Goal: Task Accomplishment & Management: Use online tool/utility

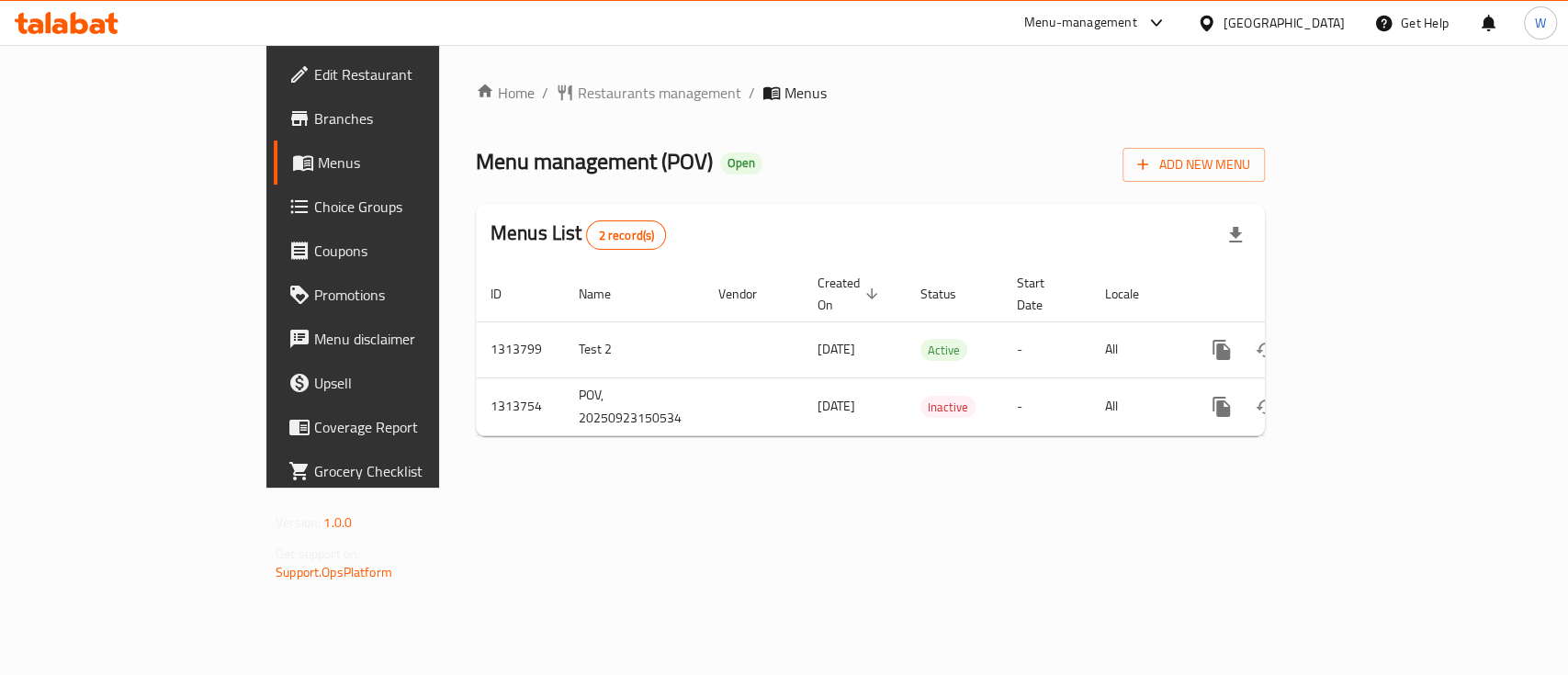
click at [314, 202] on span "Choice Groups" at bounding box center [414, 206] width 199 height 22
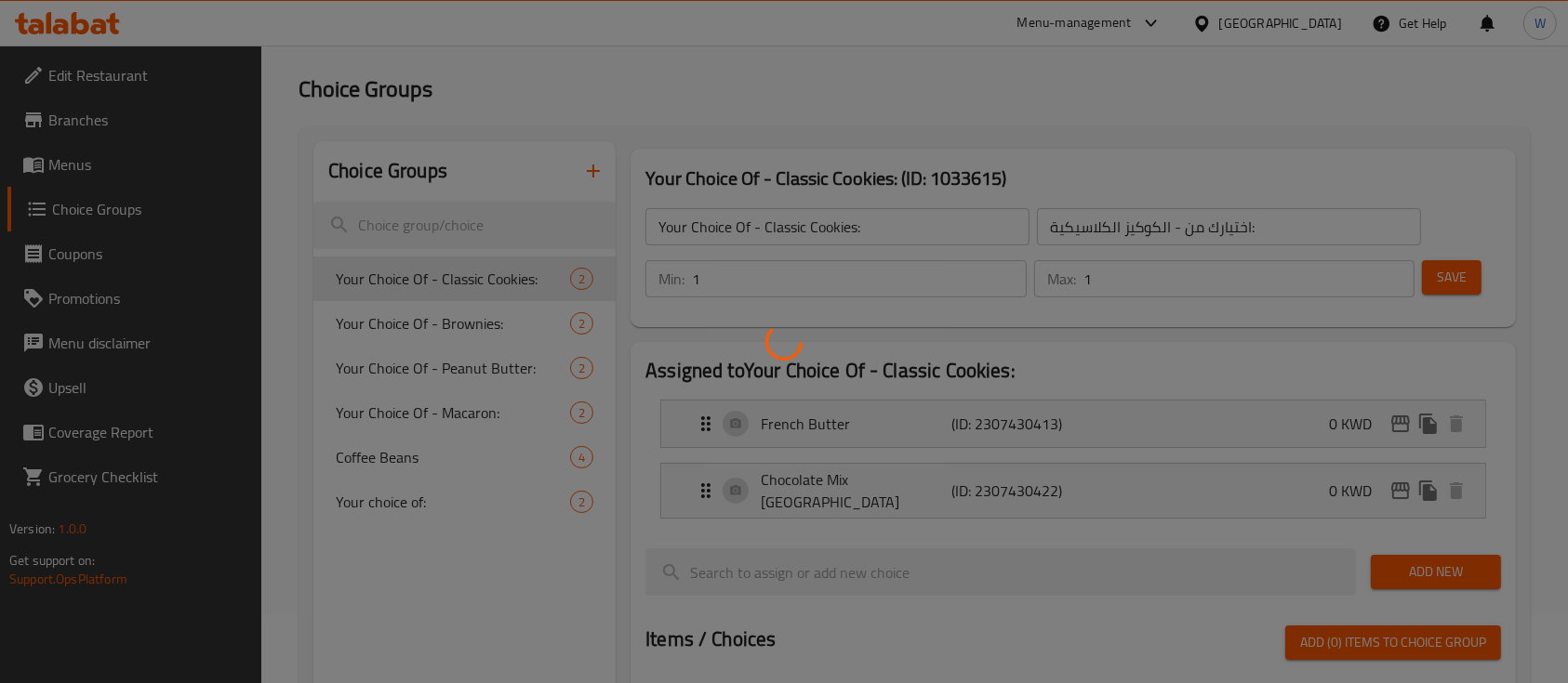
scroll to position [124, 0]
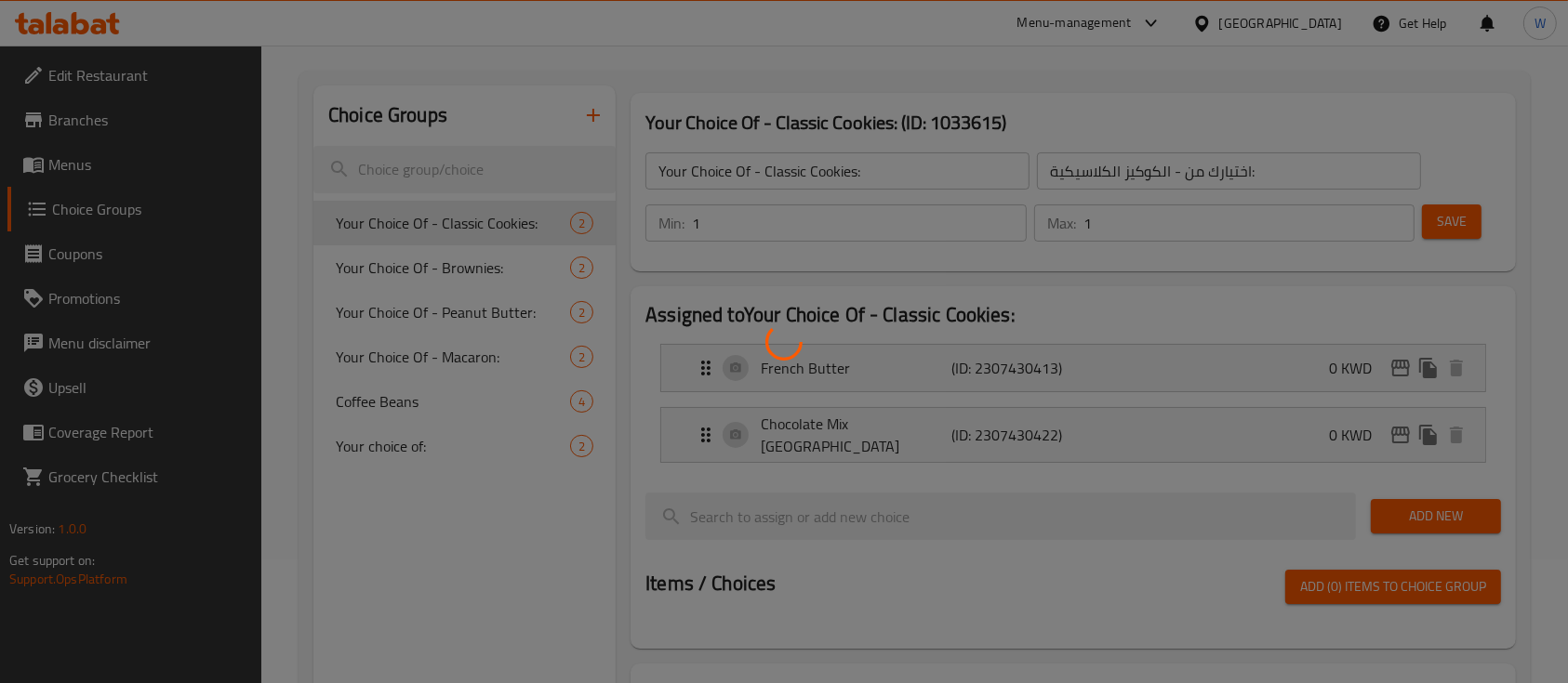
click at [407, 405] on div at bounding box center [784, 341] width 1568 height 683
click at [406, 400] on div at bounding box center [784, 341] width 1568 height 683
click at [372, 568] on div at bounding box center [784, 341] width 1568 height 683
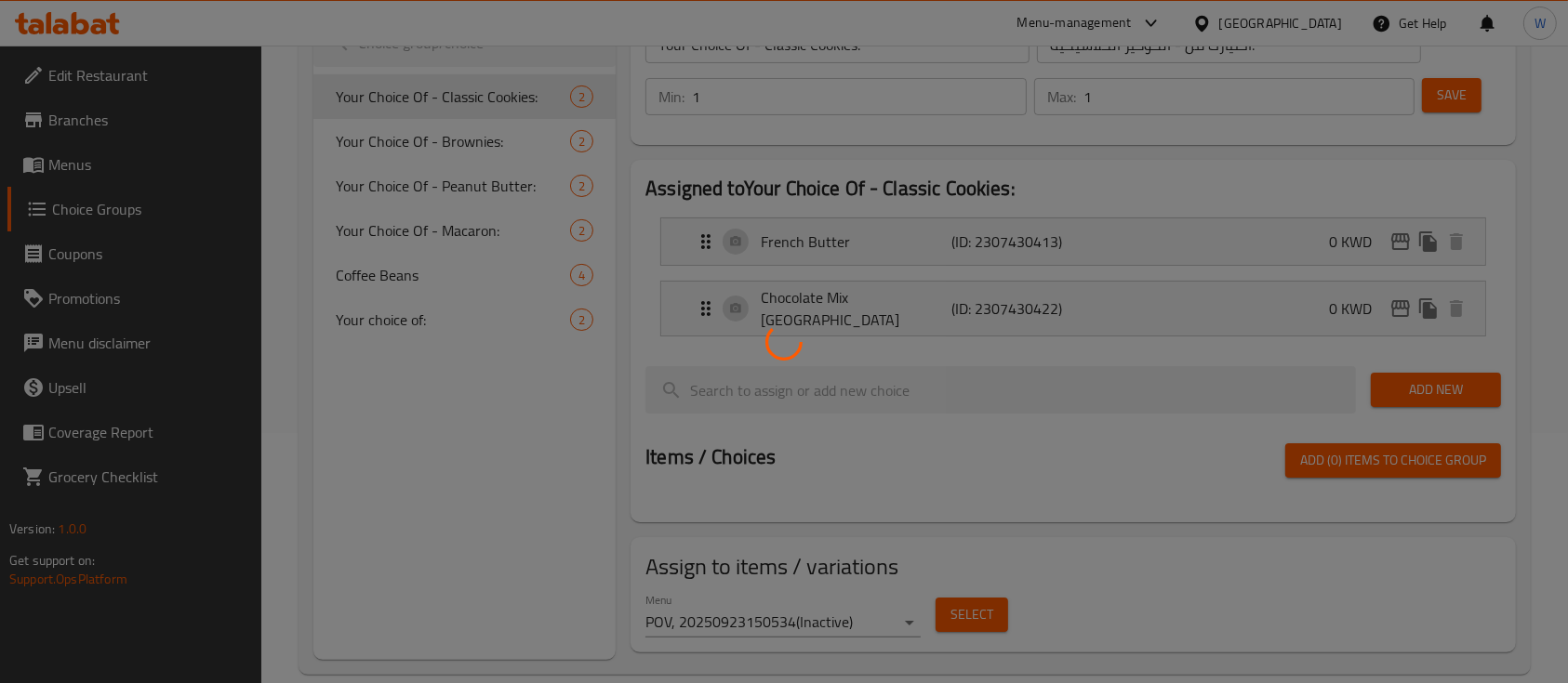
scroll to position [271, 0]
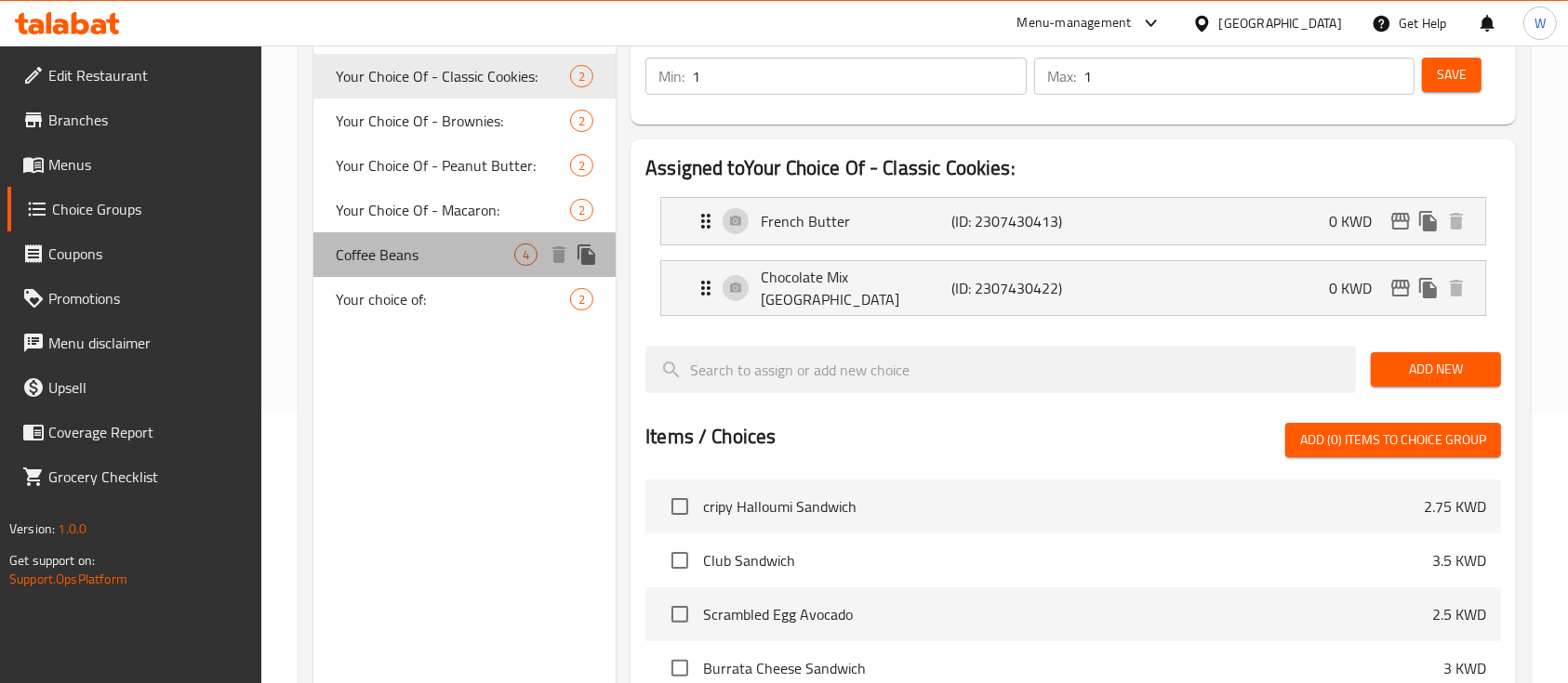
click at [417, 258] on span "Coffee Beans" at bounding box center [425, 254] width 179 height 23
type input "Coffee Beans"
type input "حبوب قهوة"
type input "0"
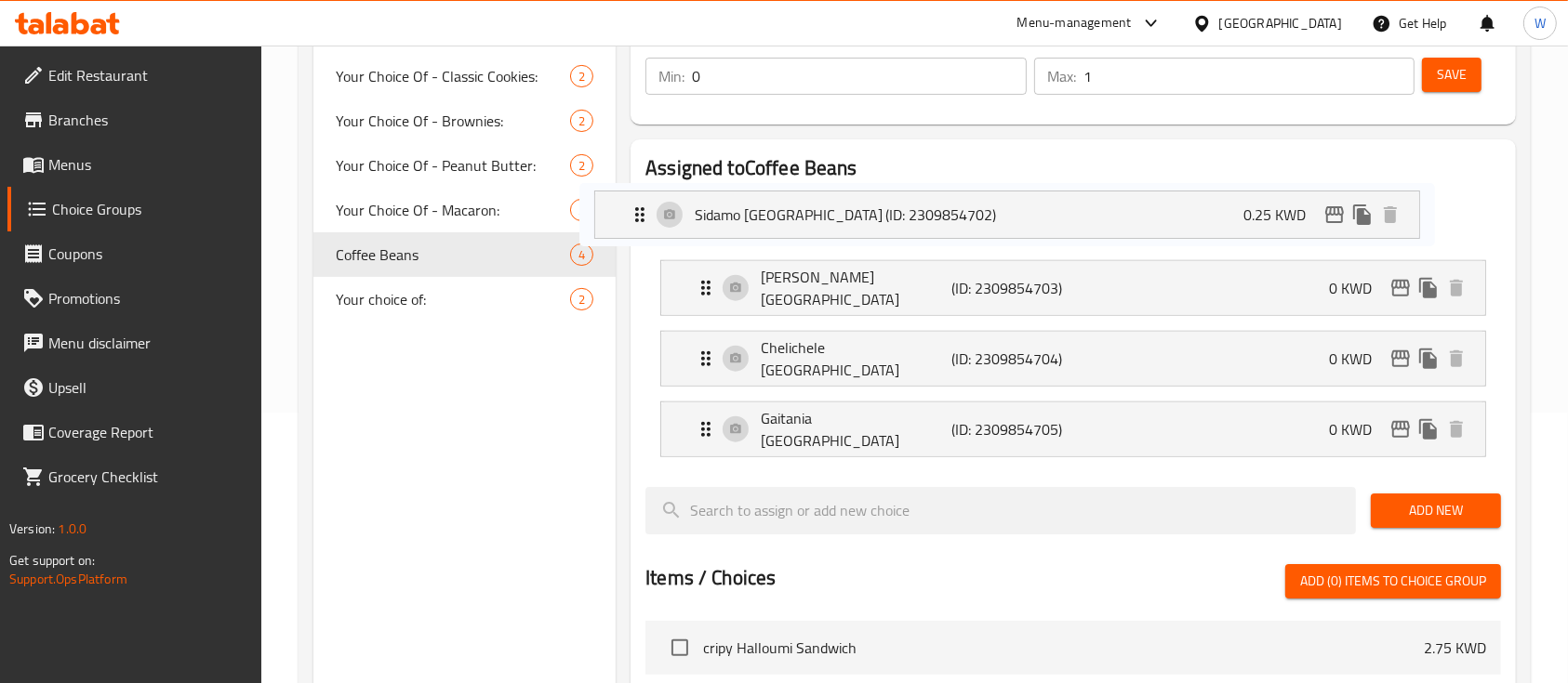
drag, startPoint x: 1406, startPoint y: 227, endPoint x: 1325, endPoint y: 221, distance: 81.2
click at [1325, 221] on nav "Sidamo [GEOGRAPHIC_DATA] (ID: 2309854702) 0.25 KWD Name (En) Sidamo Ethiopia Na…" at bounding box center [1073, 326] width 855 height 290
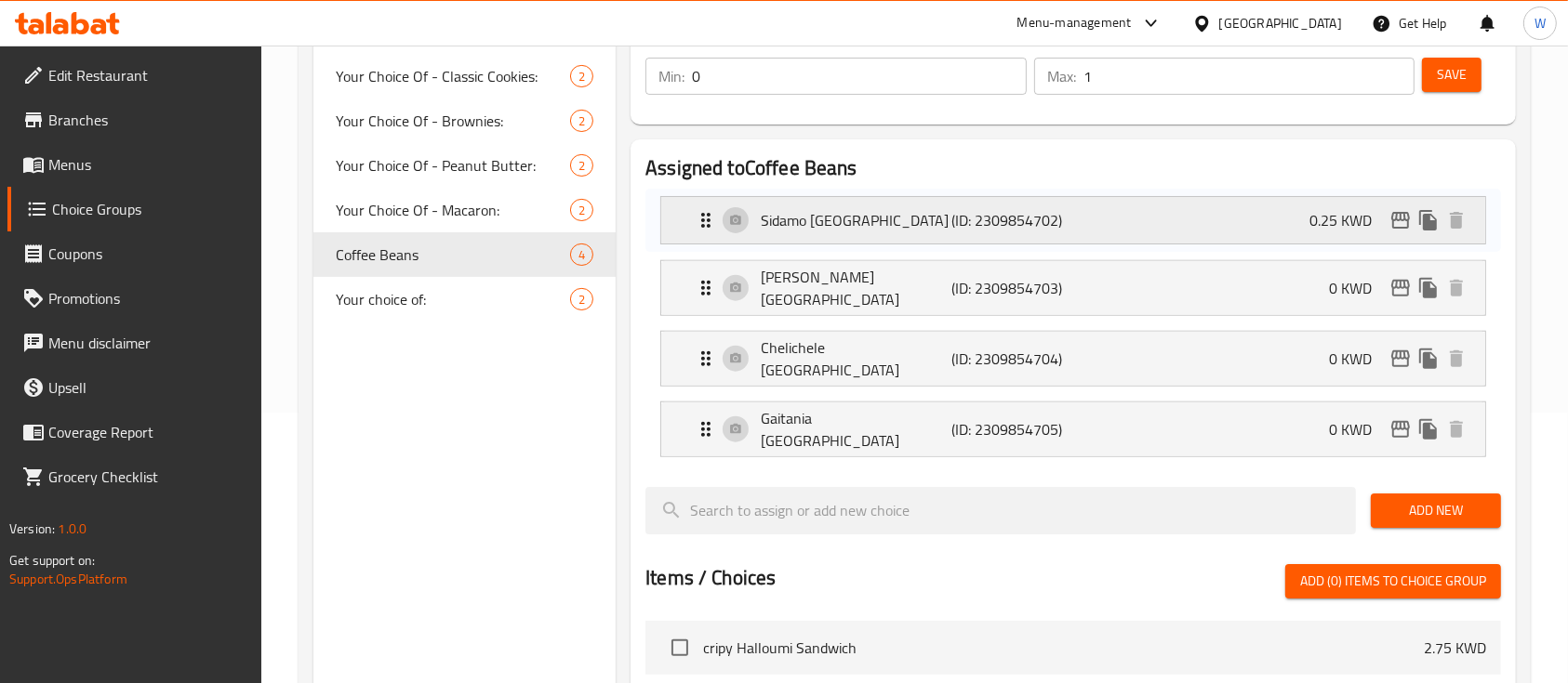
click at [1260, 214] on div "Sidamo [GEOGRAPHIC_DATA] (ID: 2309854702) 0.25 KWD" at bounding box center [1079, 219] width 768 height 46
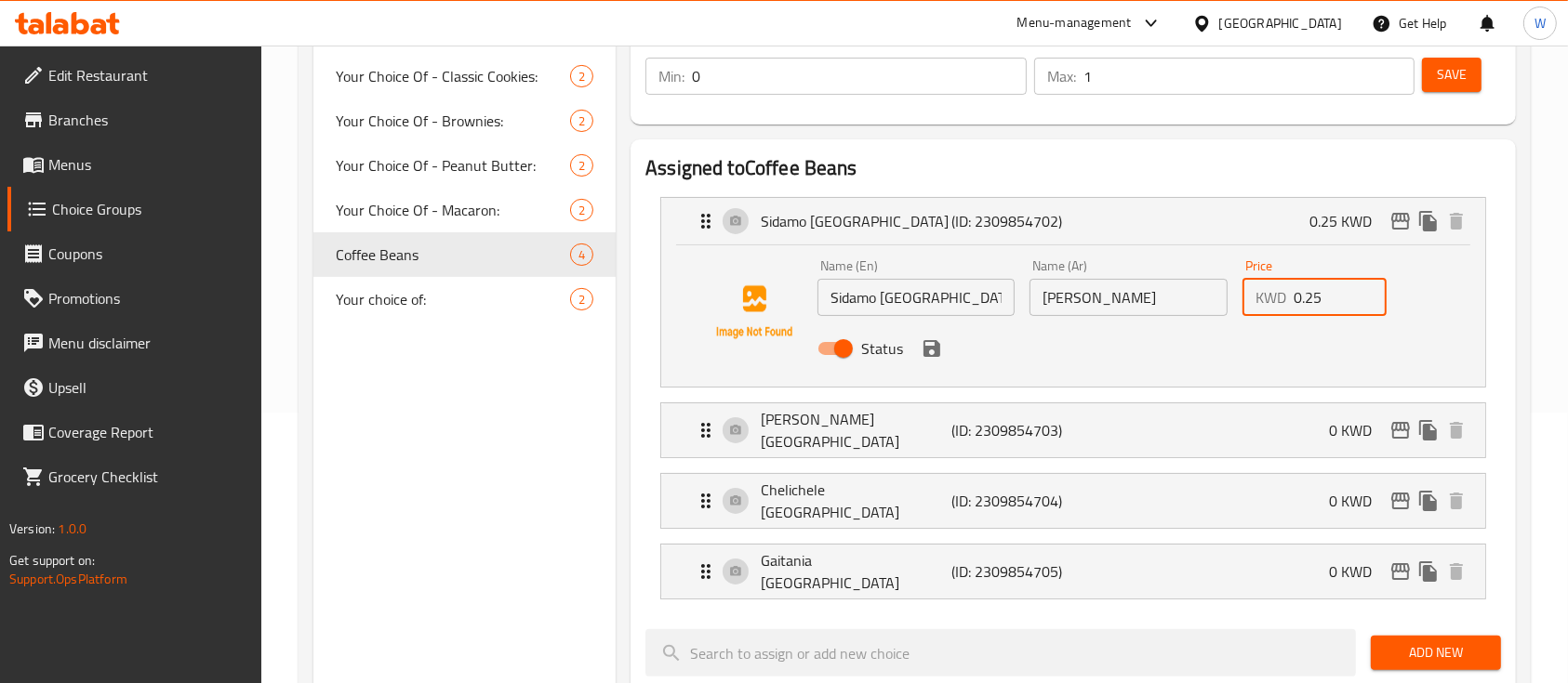
drag, startPoint x: 1323, startPoint y: 296, endPoint x: 1273, endPoint y: 306, distance: 51.0
click at [1273, 306] on div "KWD 0.25 Price" at bounding box center [1315, 298] width 144 height 38
click at [1476, 317] on div "Name (En) Sidamo Ethiopia Name (En) Name (Ar) [PERSON_NAME] Name (Ar) Price KWD…" at bounding box center [1073, 315] width 824 height 141
type input "0"
click at [1470, 641] on span "Add New" at bounding box center [1437, 653] width 101 height 24
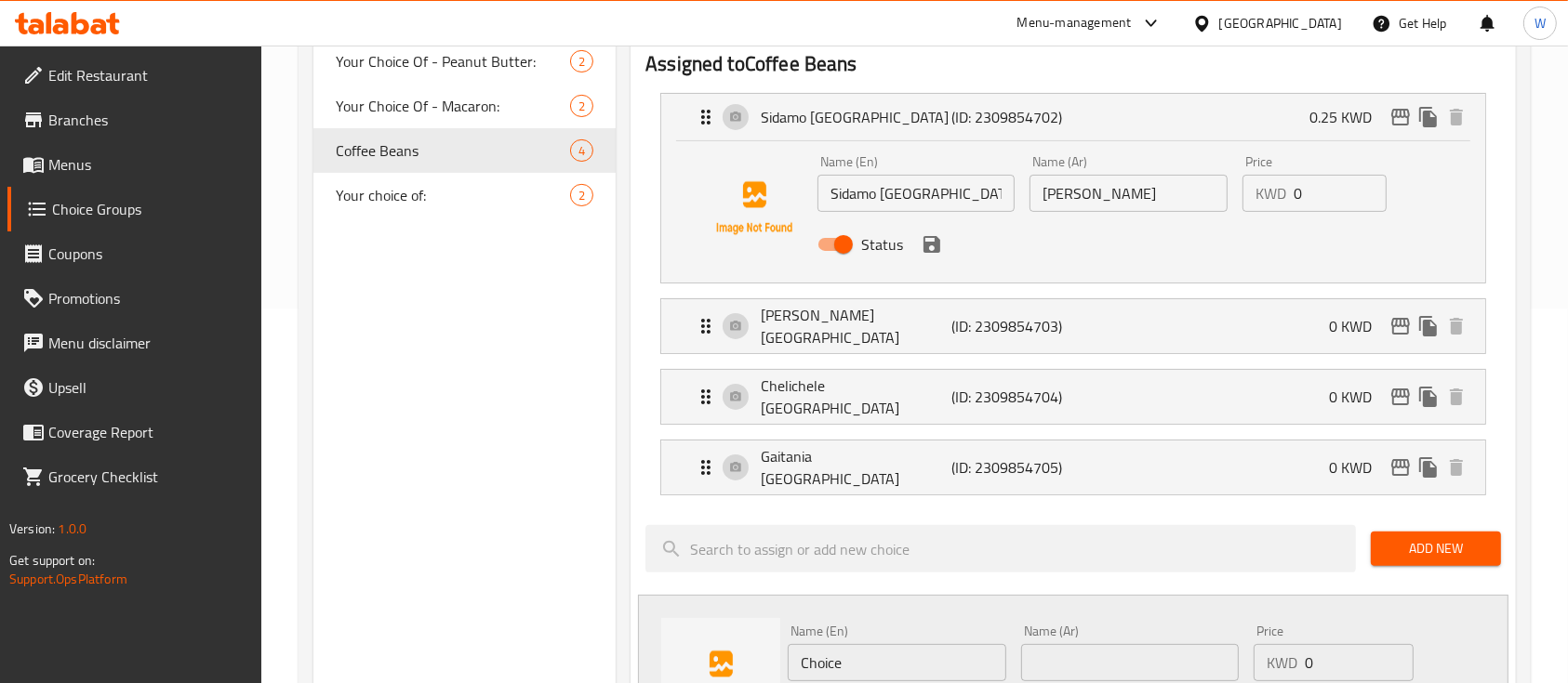
scroll to position [519, 0]
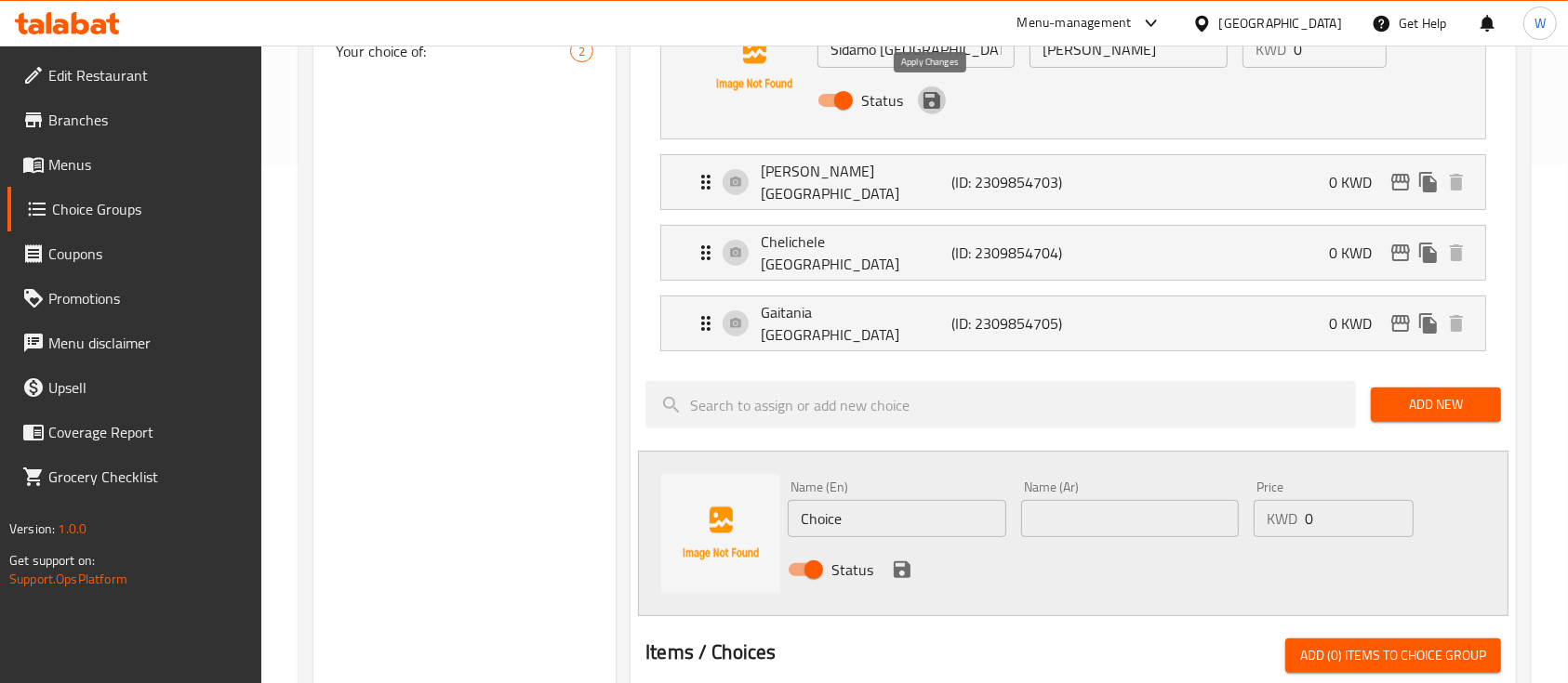
click at [930, 101] on icon "save" at bounding box center [931, 100] width 23 height 23
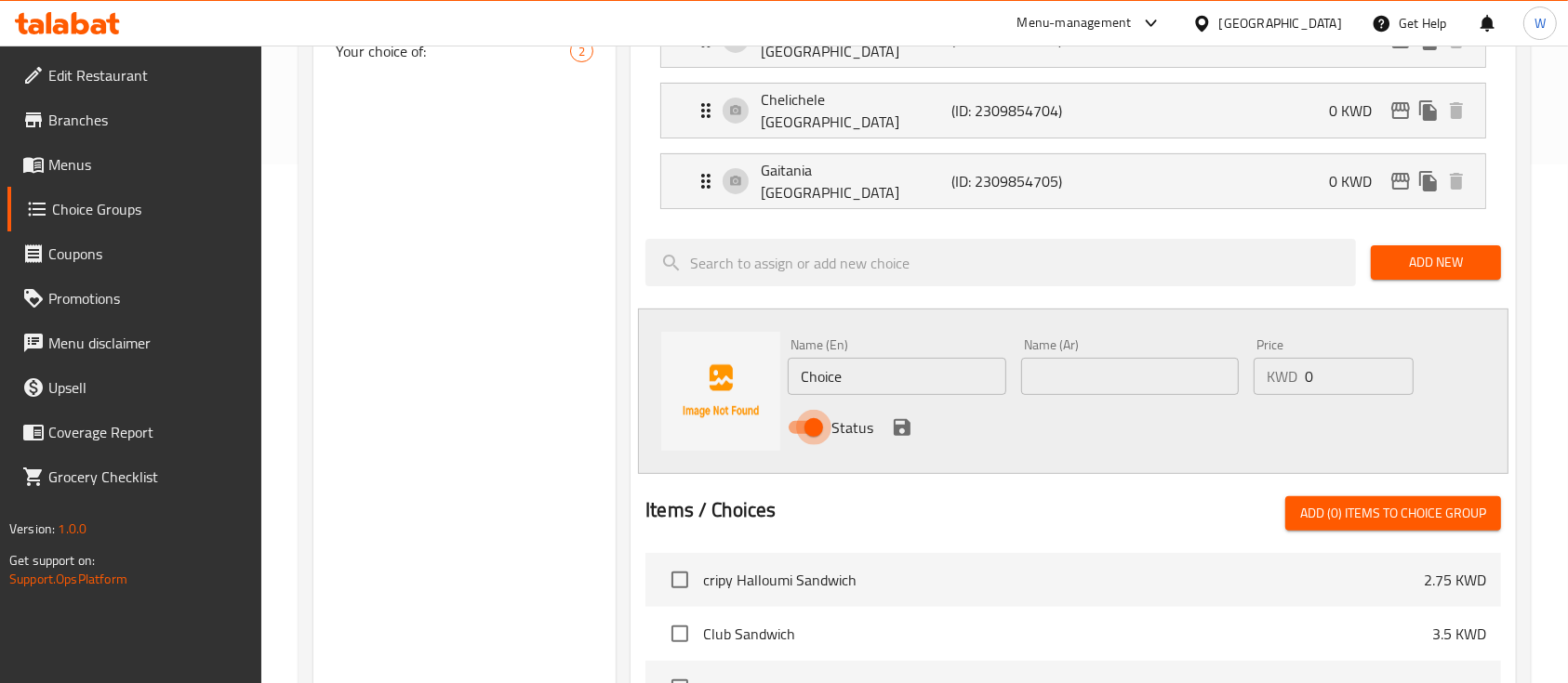
click at [808, 410] on input "Status" at bounding box center [813, 428] width 106 height 36
checkbox input "false"
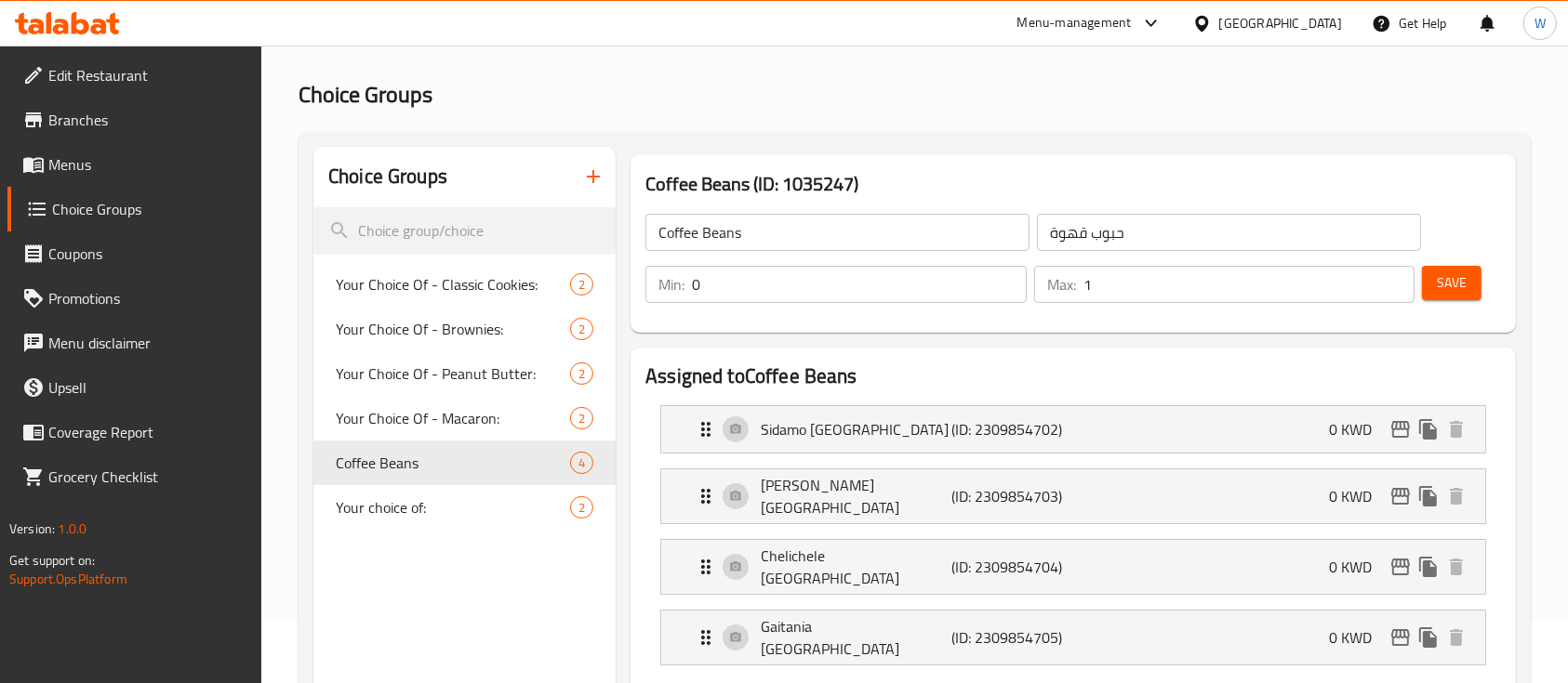
scroll to position [0, 0]
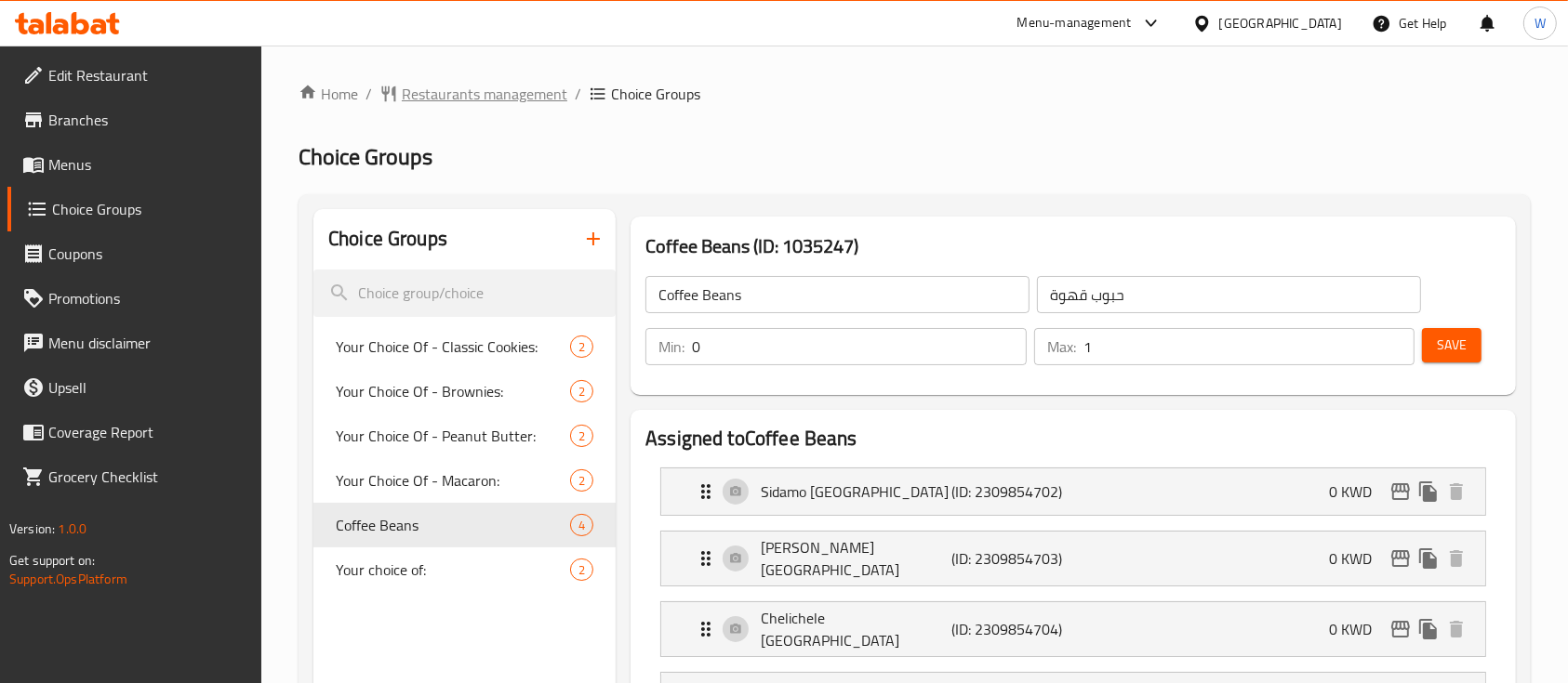
click at [512, 94] on span "Restaurants management" at bounding box center [483, 94] width 165 height 23
